Goal: Information Seeking & Learning: Find specific page/section

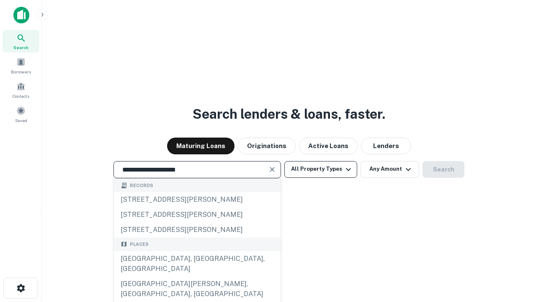
click at [197, 276] on div "[GEOGRAPHIC_DATA], [GEOGRAPHIC_DATA], [GEOGRAPHIC_DATA]" at bounding box center [197, 263] width 167 height 25
click at [321, 169] on button "All Property Types" at bounding box center [320, 169] width 73 height 17
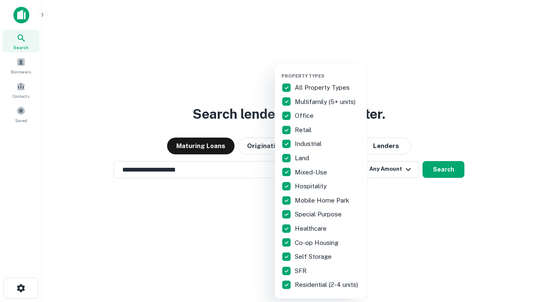
type input "**********"
click at [328, 70] on button "button" at bounding box center [328, 70] width 92 height 0
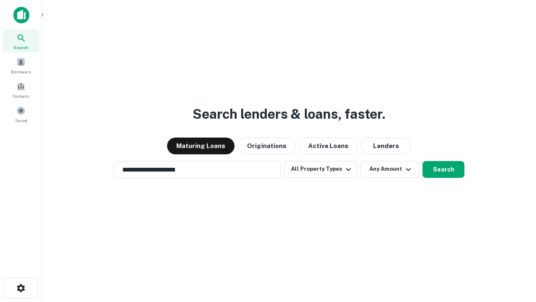
scroll to position [13, 0]
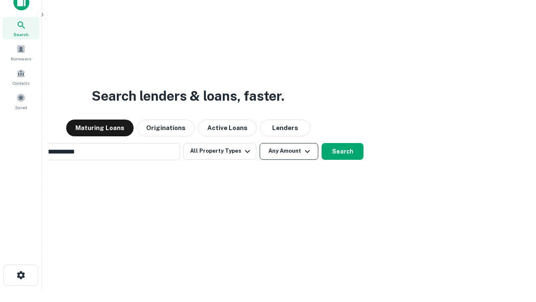
click at [260, 143] on button "Any Amount" at bounding box center [289, 151] width 59 height 17
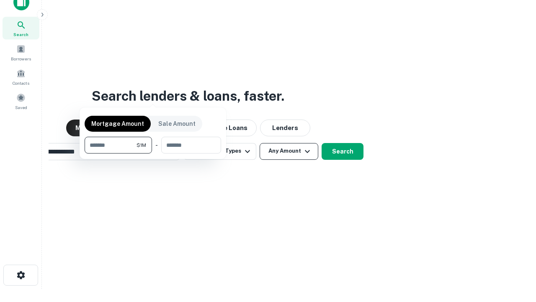
scroll to position [13, 0]
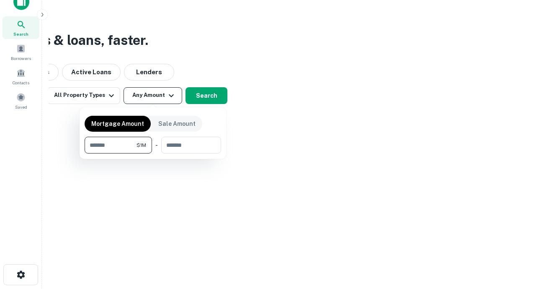
type input "*******"
click at [153, 153] on button "button" at bounding box center [153, 153] width 137 height 0
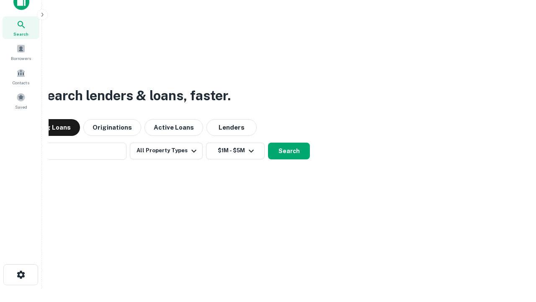
scroll to position [13, 0]
click at [268, 143] on button "Search" at bounding box center [289, 151] width 42 height 17
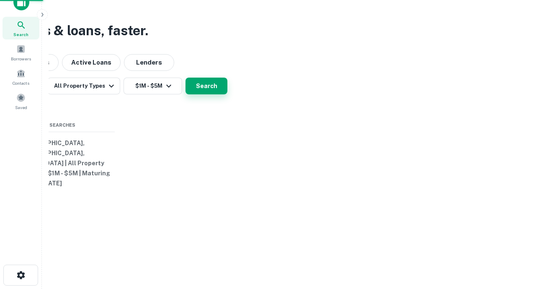
scroll to position [13, 0]
